Goal: Transaction & Acquisition: Book appointment/travel/reservation

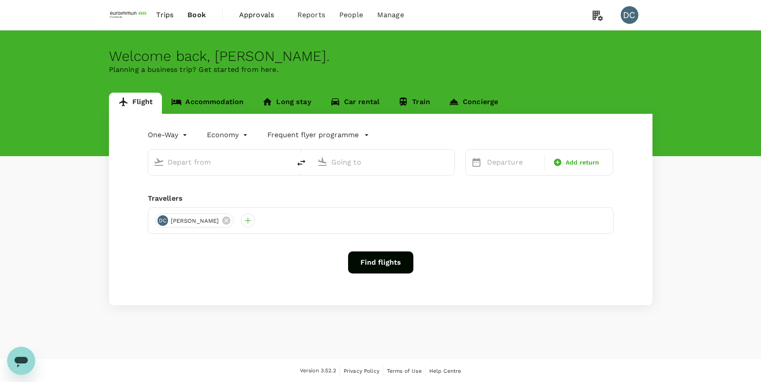
type input "roundtrip"
type input "Hong Kong, Hong Kong (any)"
type input "Singapore Changi (SIN)"
